Goal: Find specific page/section: Find specific page/section

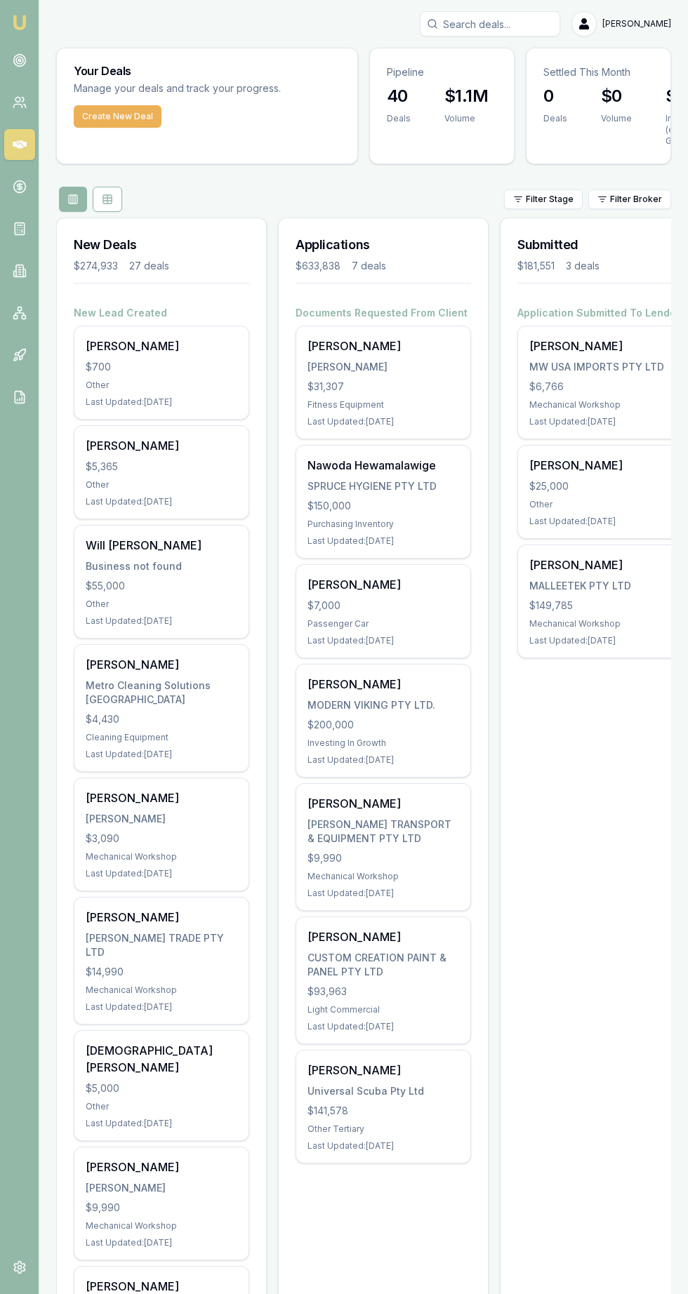
click at [11, 59] on link at bounding box center [19, 60] width 31 height 31
